Goal: Task Accomplishment & Management: Use online tool/utility

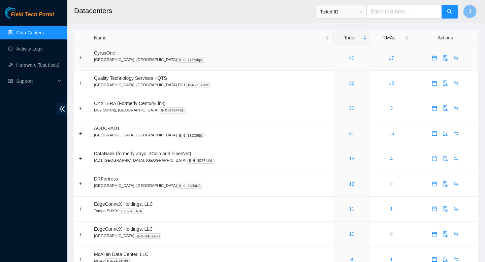
click at [349, 60] on link "40" at bounding box center [351, 57] width 5 height 5
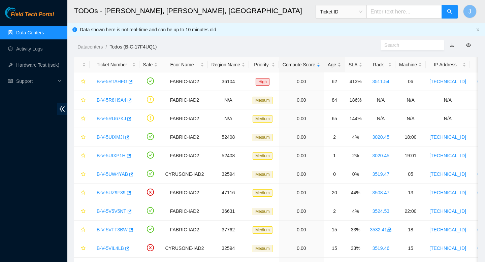
click at [341, 65] on div "Age" at bounding box center [334, 64] width 13 height 7
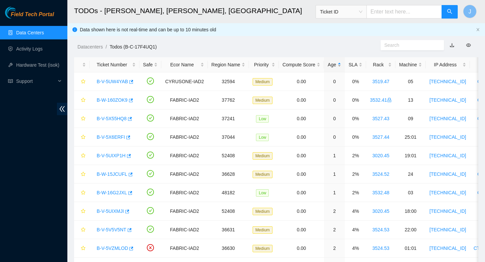
click at [341, 65] on div "Age" at bounding box center [334, 64] width 13 height 7
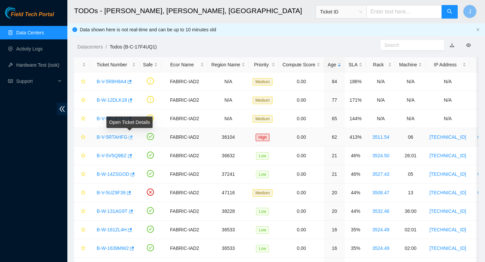
click at [133, 138] on icon "button" at bounding box center [131, 137] width 4 height 4
click at [392, 64] on div "Rack" at bounding box center [381, 64] width 22 height 7
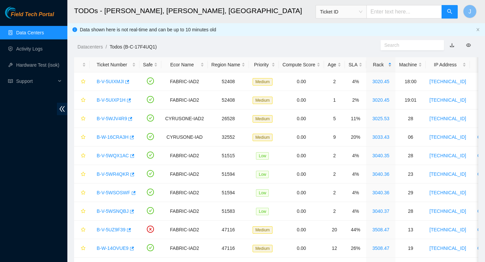
click at [392, 64] on div "Rack" at bounding box center [381, 64] width 22 height 7
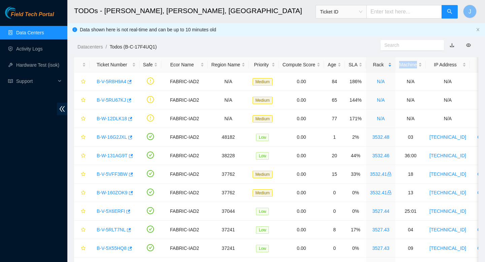
click at [392, 64] on div "Rack" at bounding box center [381, 64] width 22 height 7
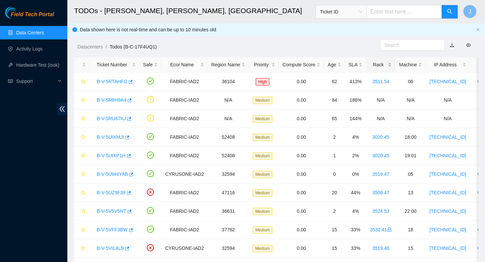
click at [392, 64] on div "Rack" at bounding box center [381, 64] width 22 height 7
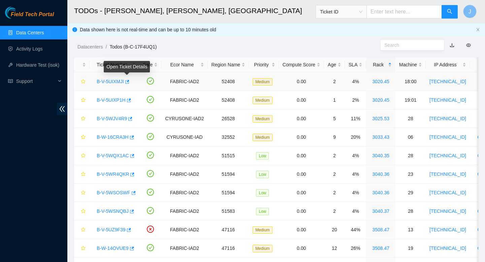
click at [131, 83] on div "B-V-5UIXMJI" at bounding box center [114, 81] width 42 height 11
click at [129, 84] on icon "button" at bounding box center [127, 82] width 4 height 4
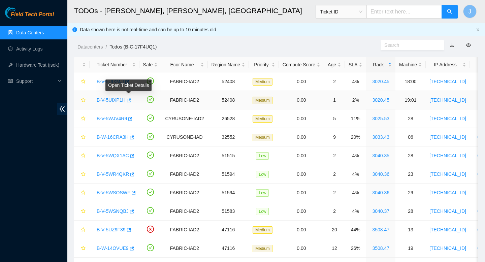
click at [129, 101] on icon "button" at bounding box center [128, 100] width 5 height 5
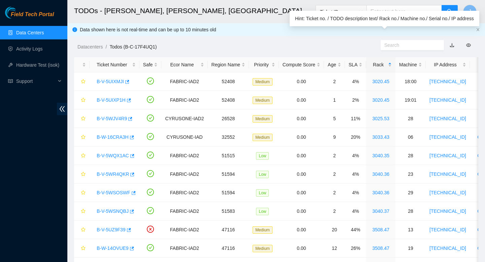
click at [392, 43] on input "text" at bounding box center [409, 44] width 51 height 7
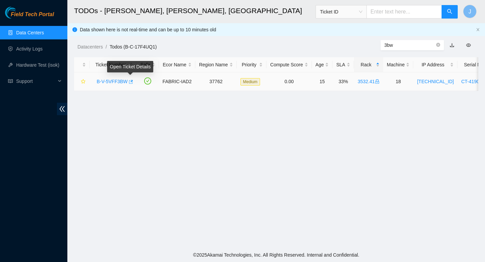
type input "3bw"
click at [133, 82] on icon "button" at bounding box center [130, 81] width 5 height 5
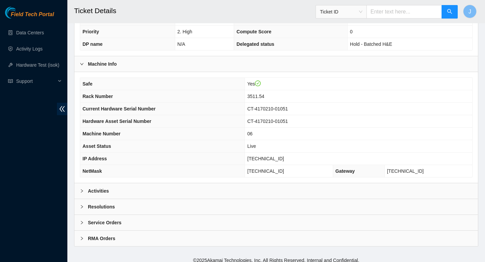
scroll to position [173, 0]
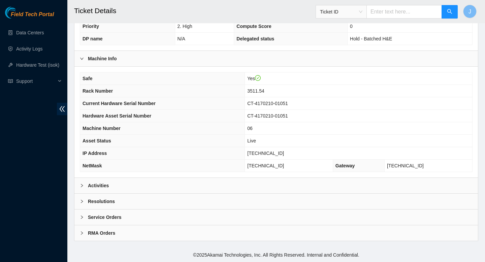
click at [173, 189] on div "Activities" at bounding box center [276, 185] width 404 height 15
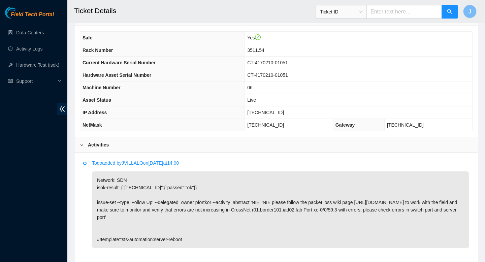
scroll to position [186, 0]
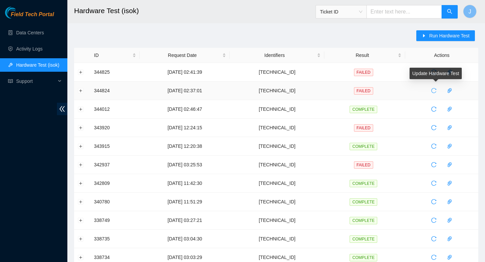
click at [437, 91] on icon "reload" at bounding box center [433, 90] width 5 height 5
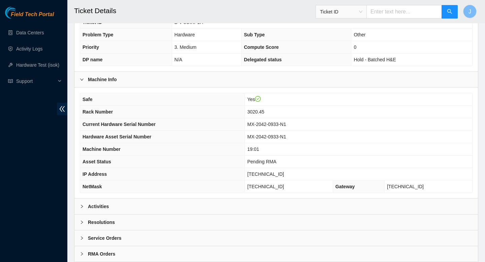
scroll to position [173, 0]
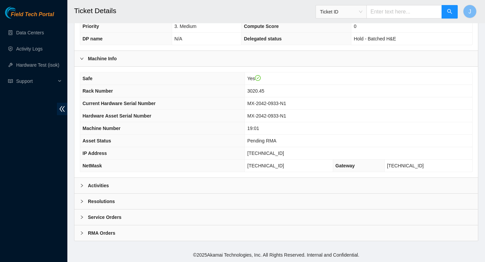
click at [250, 183] on div "Activities" at bounding box center [276, 185] width 404 height 15
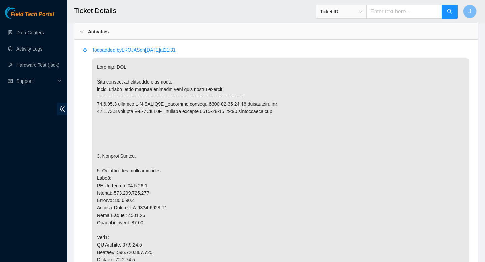
scroll to position [332, 0]
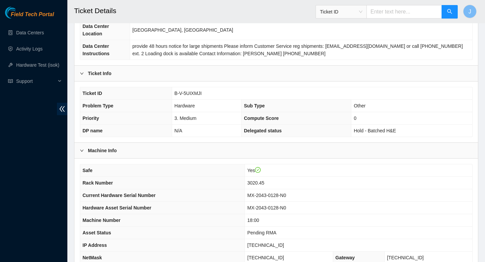
scroll to position [173, 0]
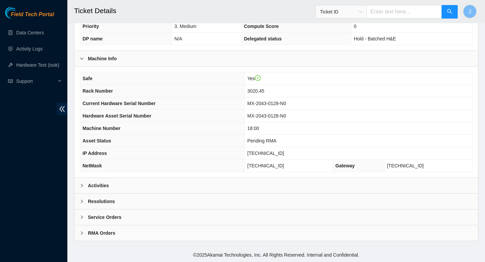
click at [216, 180] on div "Activities" at bounding box center [276, 185] width 404 height 15
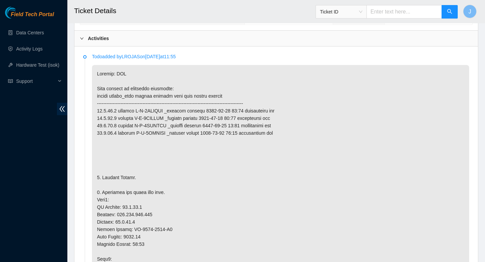
scroll to position [323, 0]
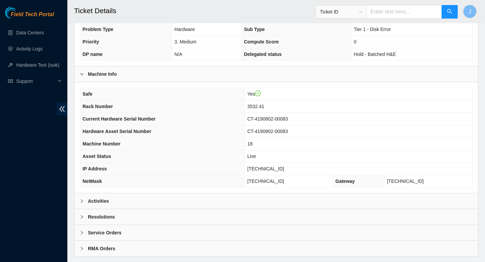
scroll to position [173, 0]
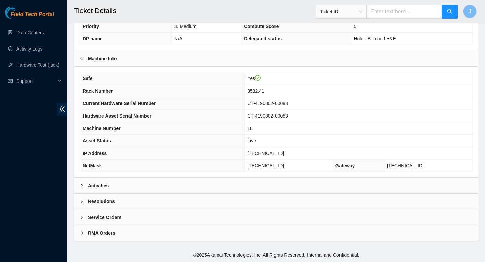
click at [196, 183] on div "Activities" at bounding box center [276, 185] width 404 height 15
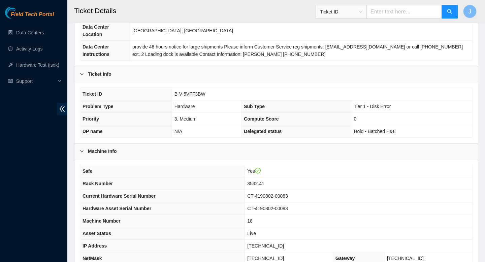
scroll to position [80, 0]
